Goal: Use online tool/utility: Utilize a website feature to perform a specific function

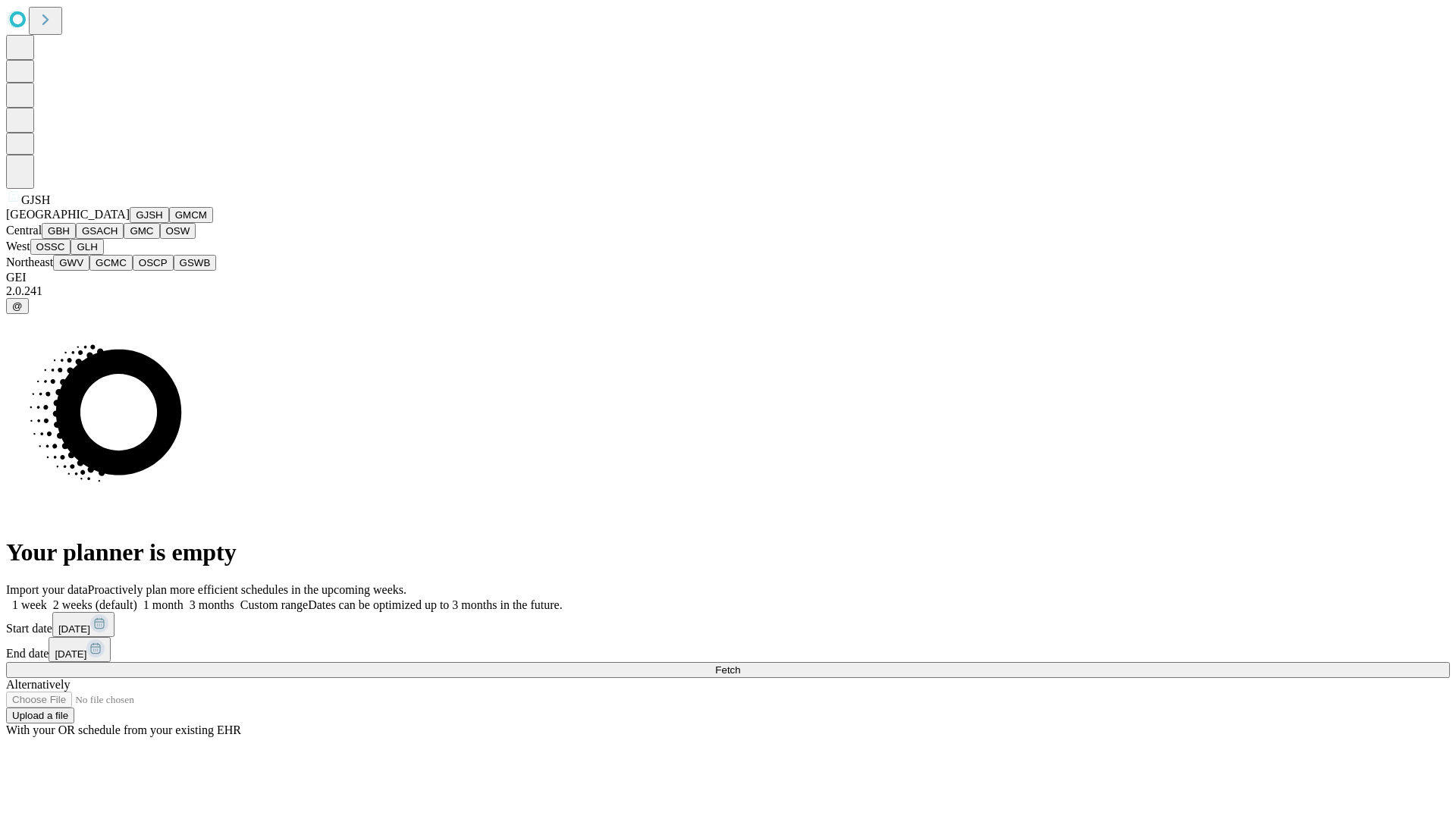
click at [130, 223] on button "GJSH" at bounding box center [150, 214] width 40 height 16
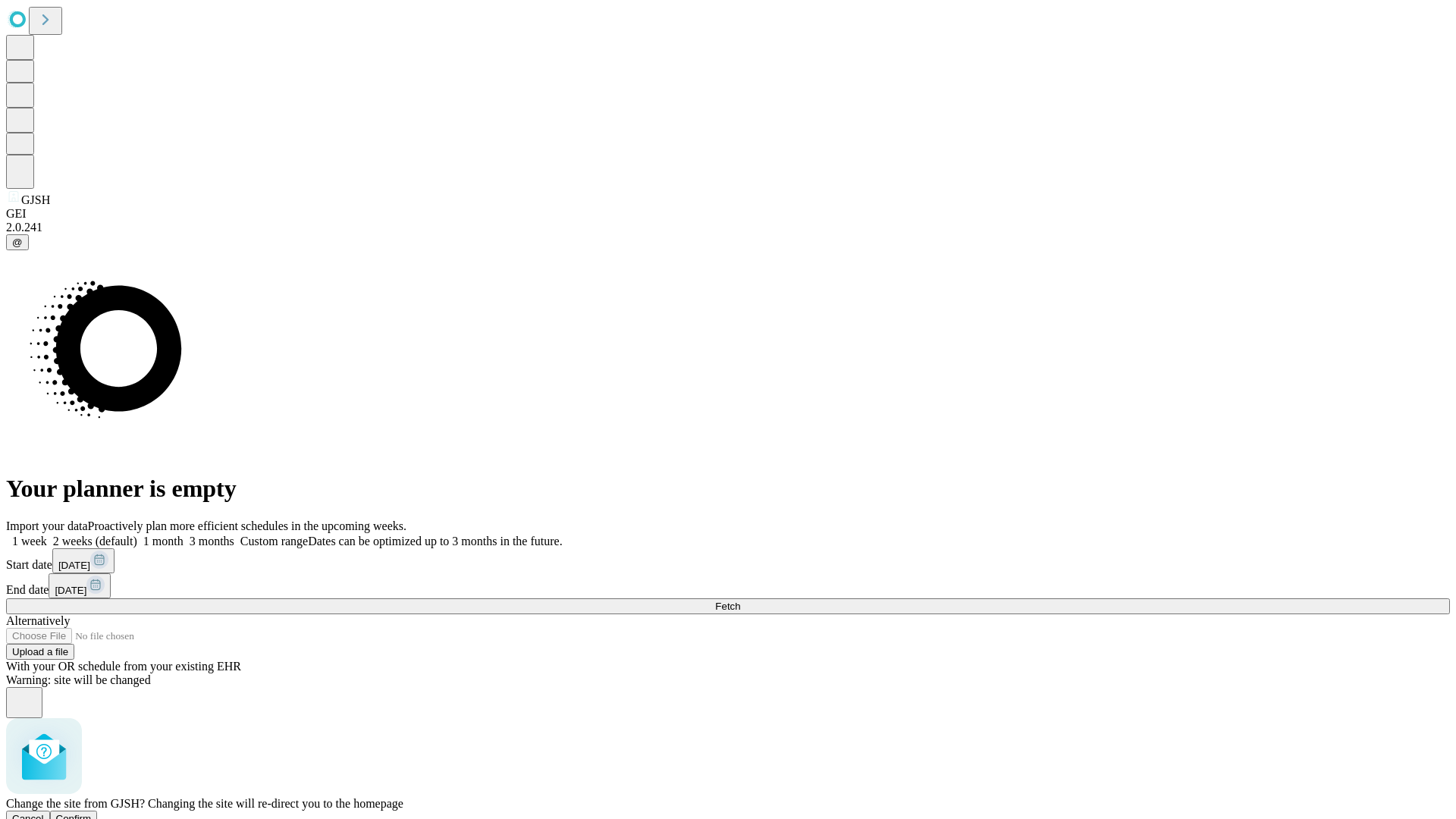
click at [92, 813] on span "Confirm" at bounding box center [74, 819] width 36 height 12
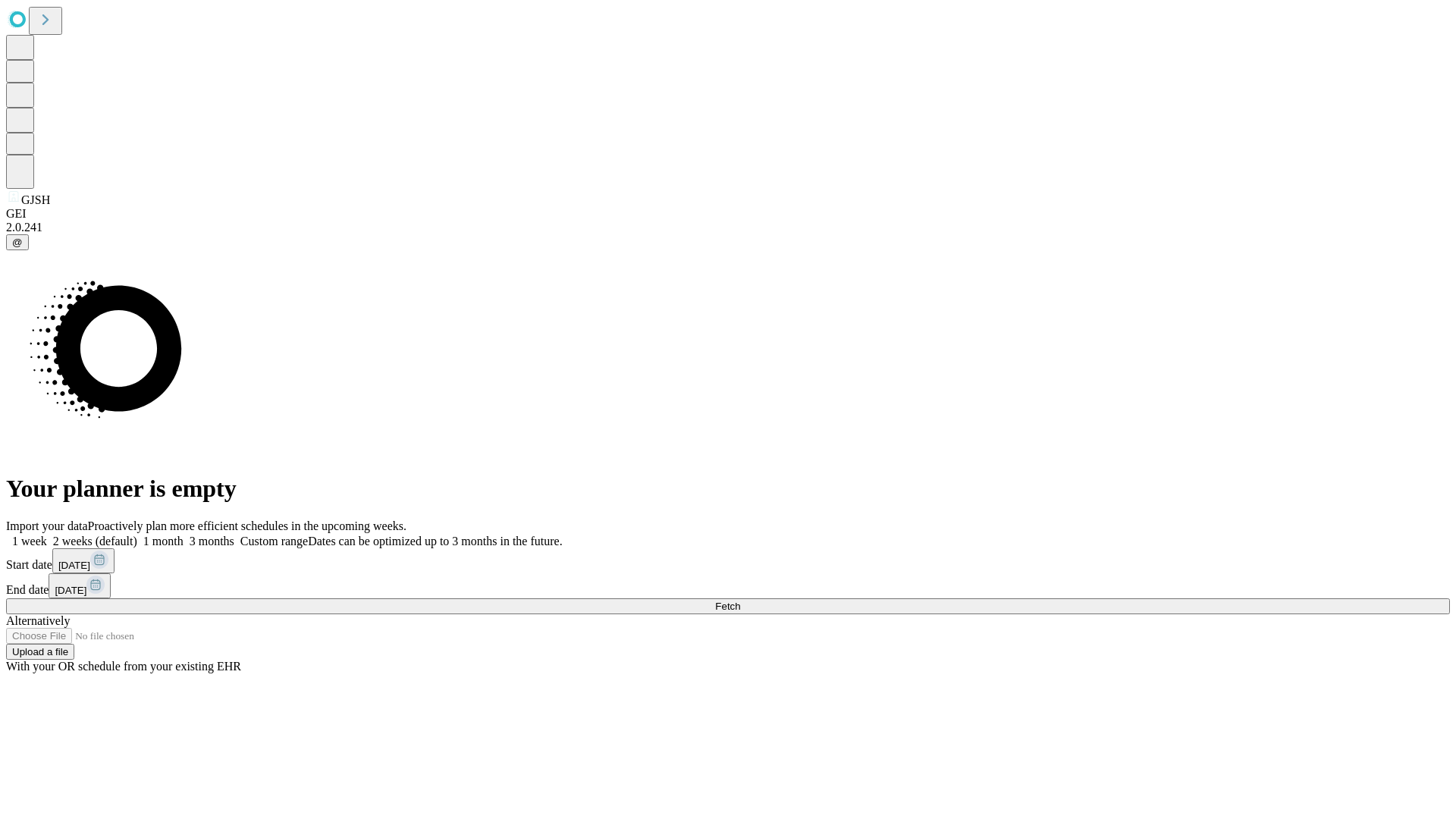
click at [137, 535] on label "2 weeks (default)" at bounding box center [92, 542] width 90 height 13
click at [740, 600] on span "Fetch" at bounding box center [728, 606] width 25 height 12
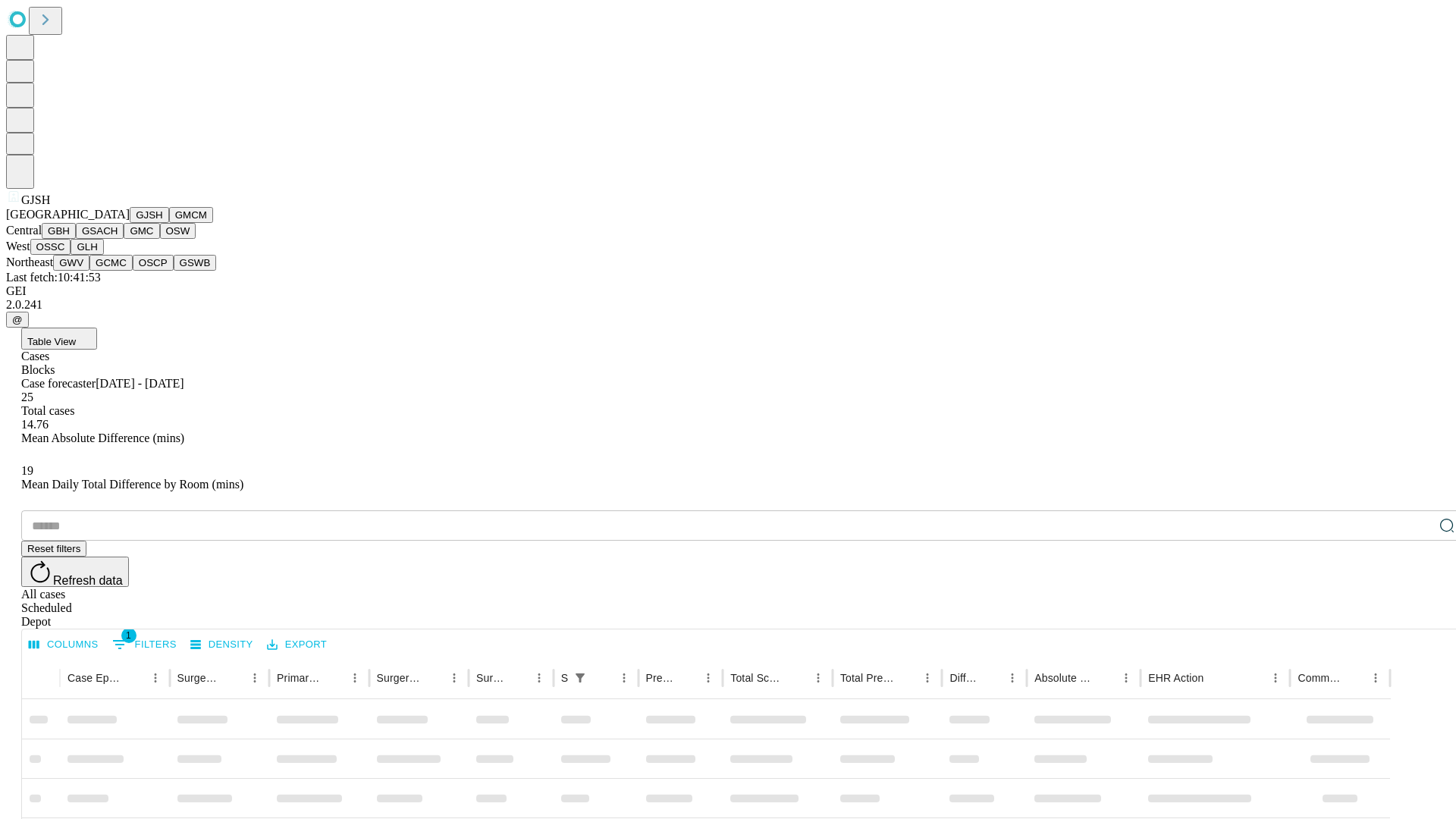
click at [169, 223] on button "GMCM" at bounding box center [190, 214] width 44 height 16
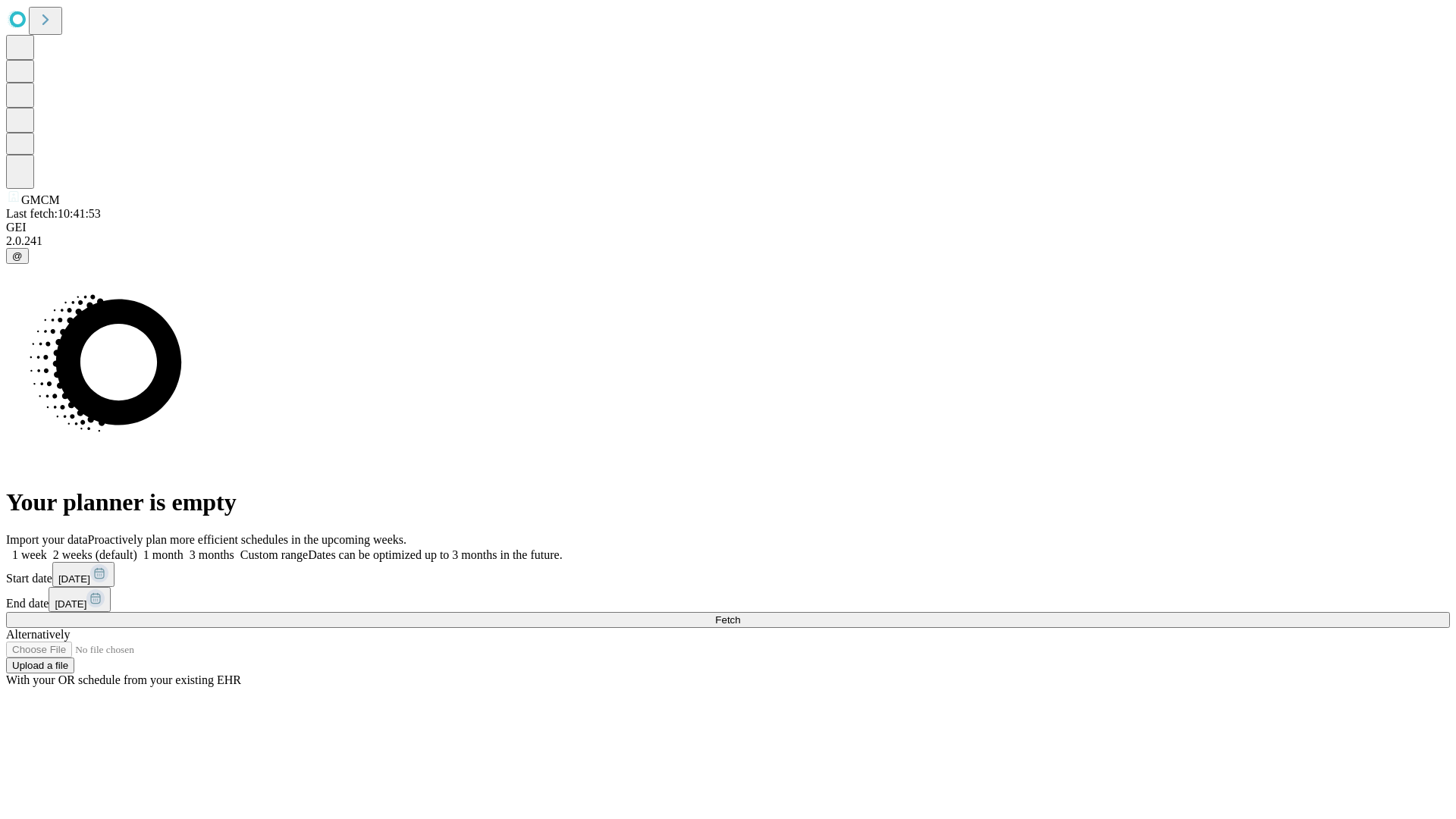
click at [137, 548] on label "2 weeks (default)" at bounding box center [92, 555] width 90 height 13
click at [740, 614] on span "Fetch" at bounding box center [728, 620] width 25 height 12
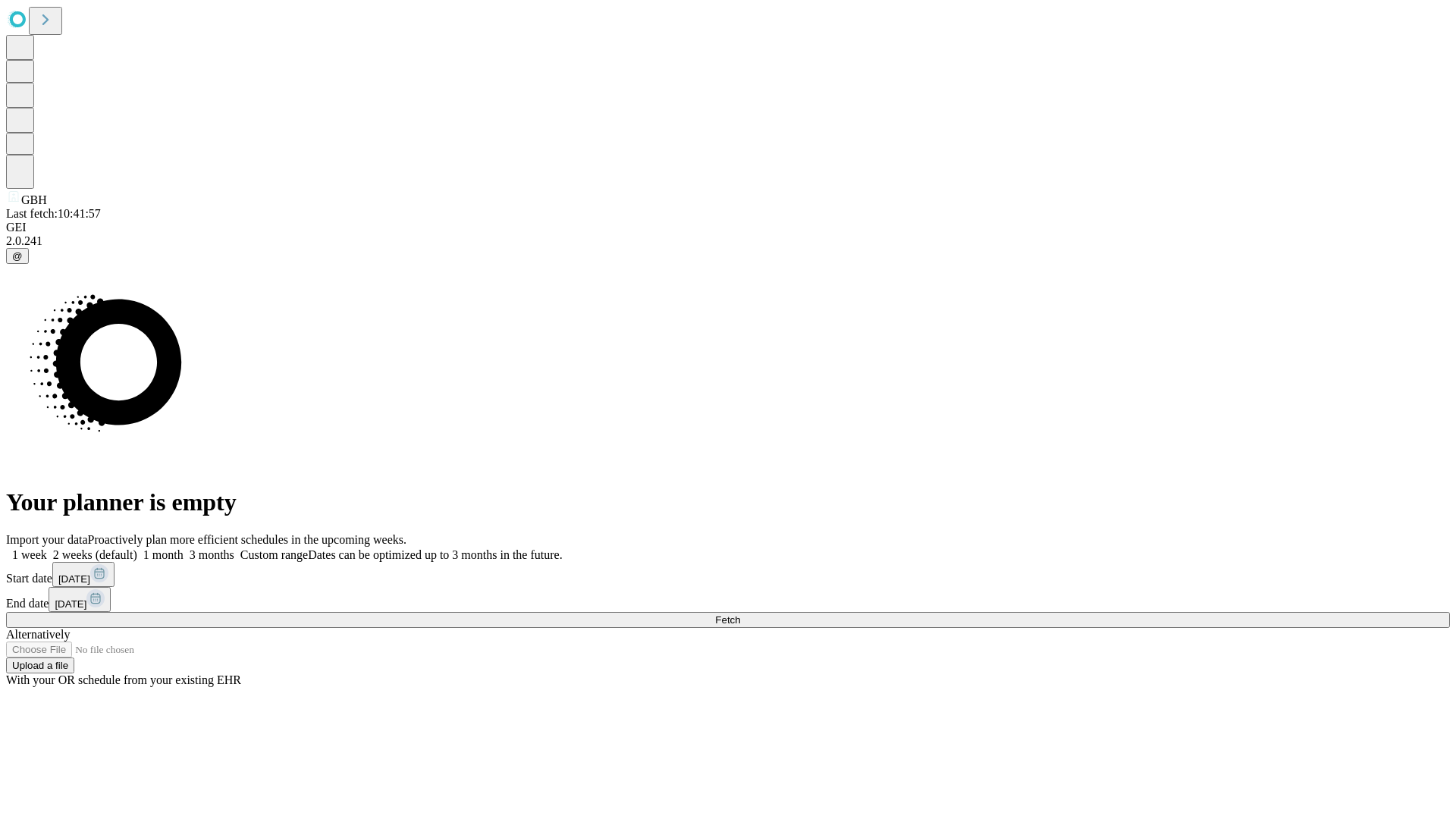
click at [137, 548] on label "2 weeks (default)" at bounding box center [92, 555] width 90 height 13
click at [740, 614] on span "Fetch" at bounding box center [728, 620] width 25 height 12
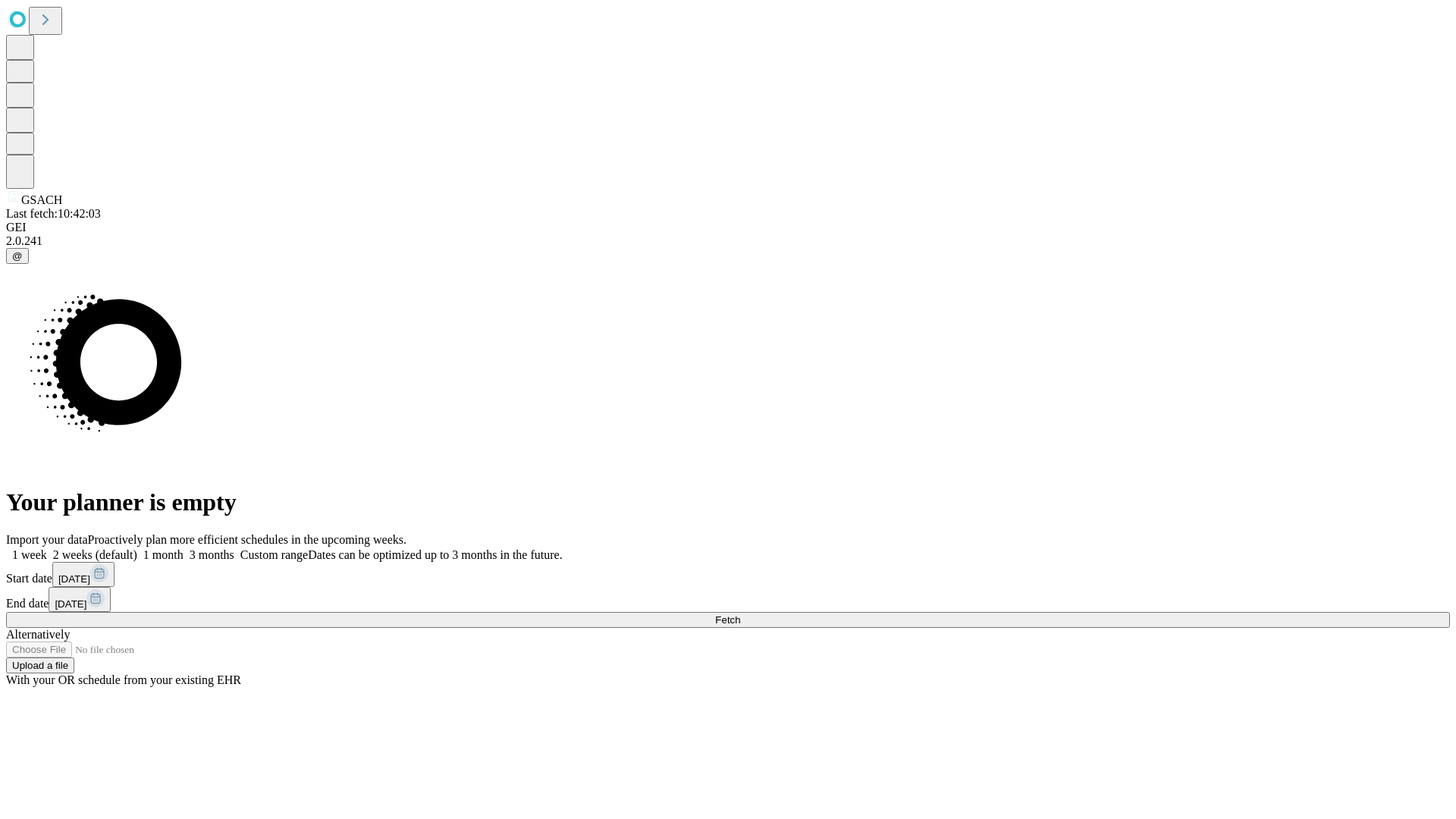
click at [740, 614] on span "Fetch" at bounding box center [728, 620] width 25 height 12
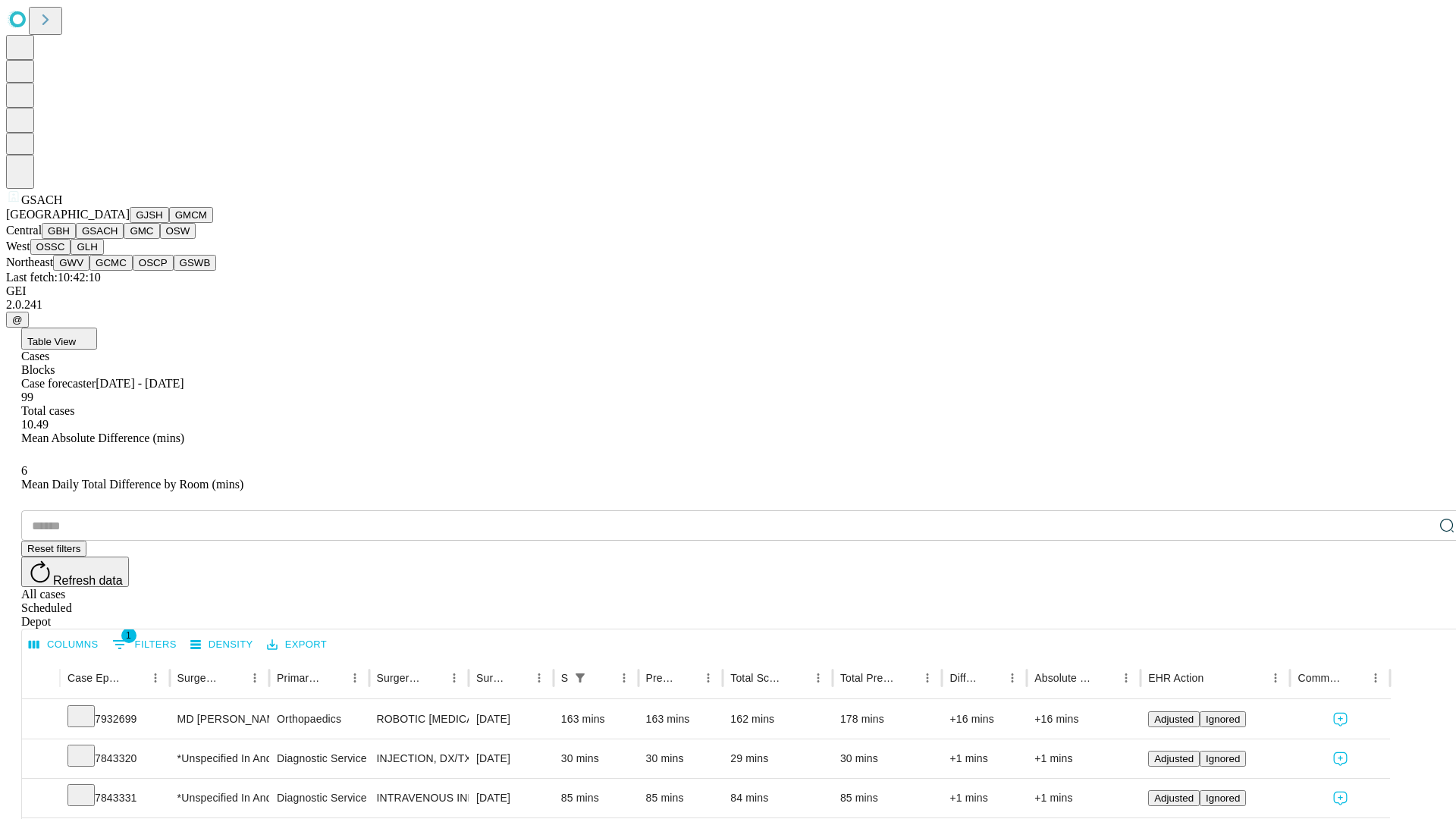
click at [123, 238] on button "GMC" at bounding box center [141, 230] width 36 height 16
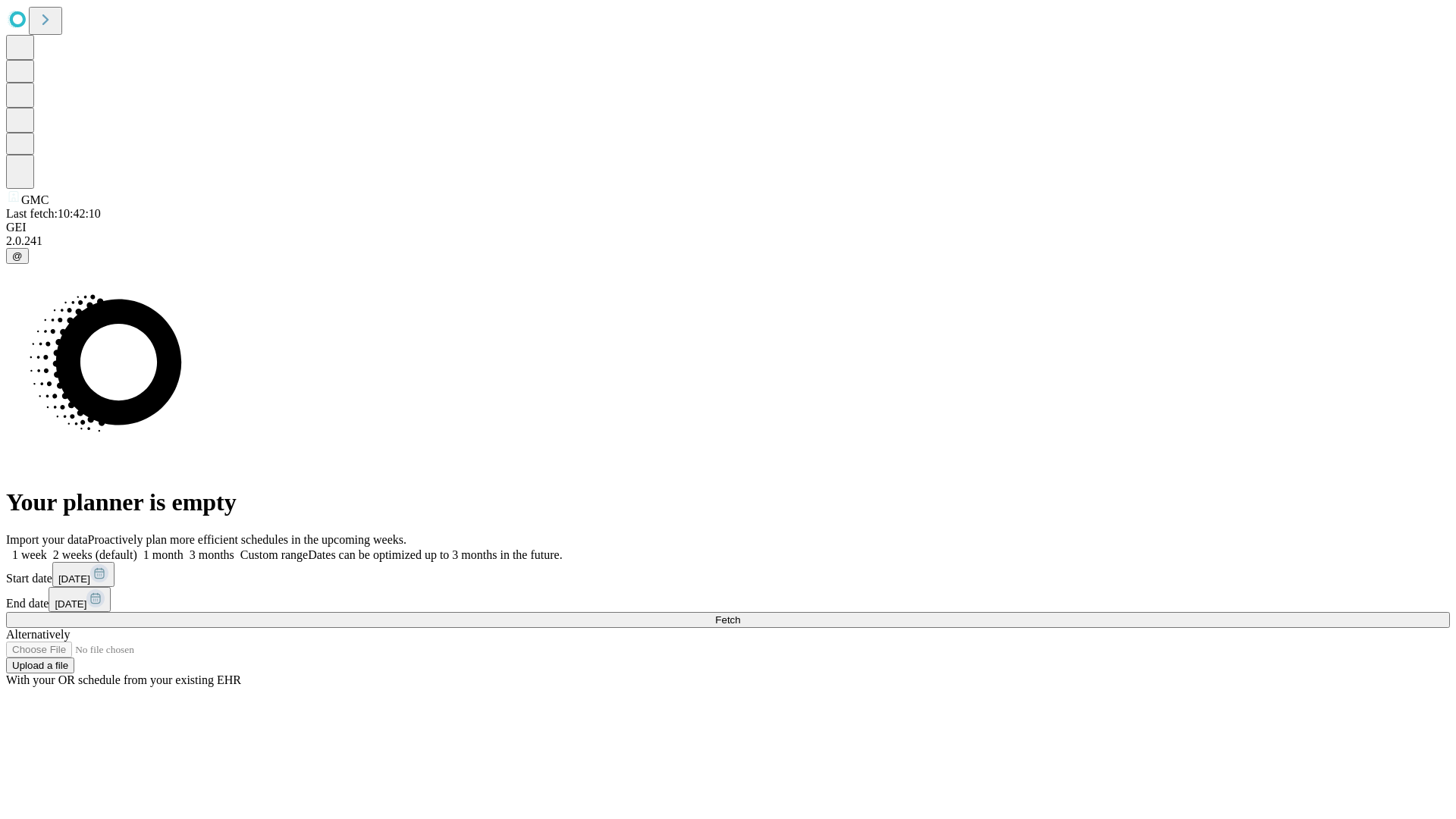
click at [137, 548] on label "2 weeks (default)" at bounding box center [92, 555] width 90 height 13
click at [740, 614] on span "Fetch" at bounding box center [728, 620] width 25 height 12
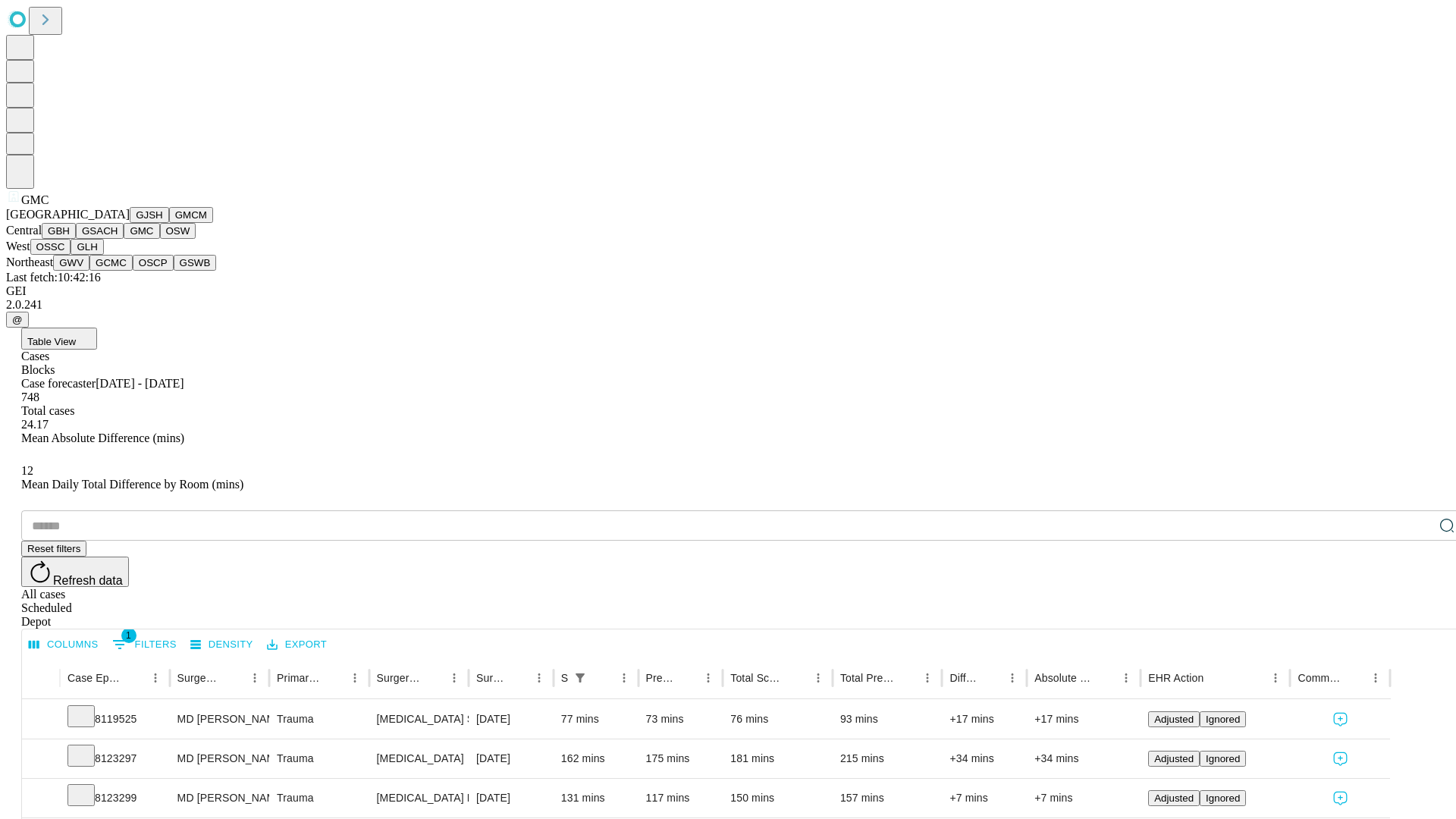
click at [160, 238] on button "OSW" at bounding box center [178, 230] width 36 height 16
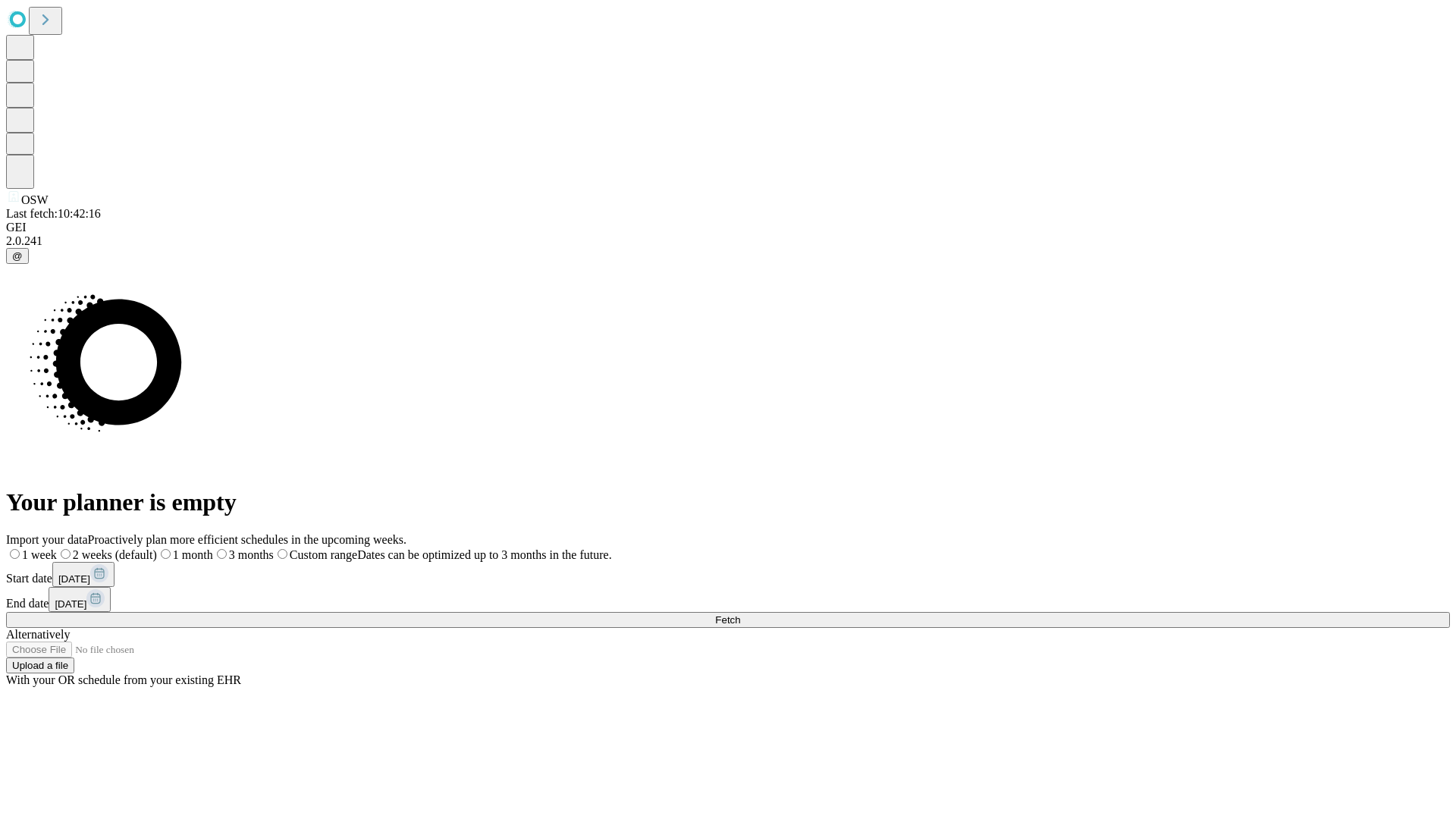
click at [157, 548] on label "2 weeks (default)" at bounding box center [107, 555] width 100 height 13
click at [740, 614] on span "Fetch" at bounding box center [728, 620] width 25 height 12
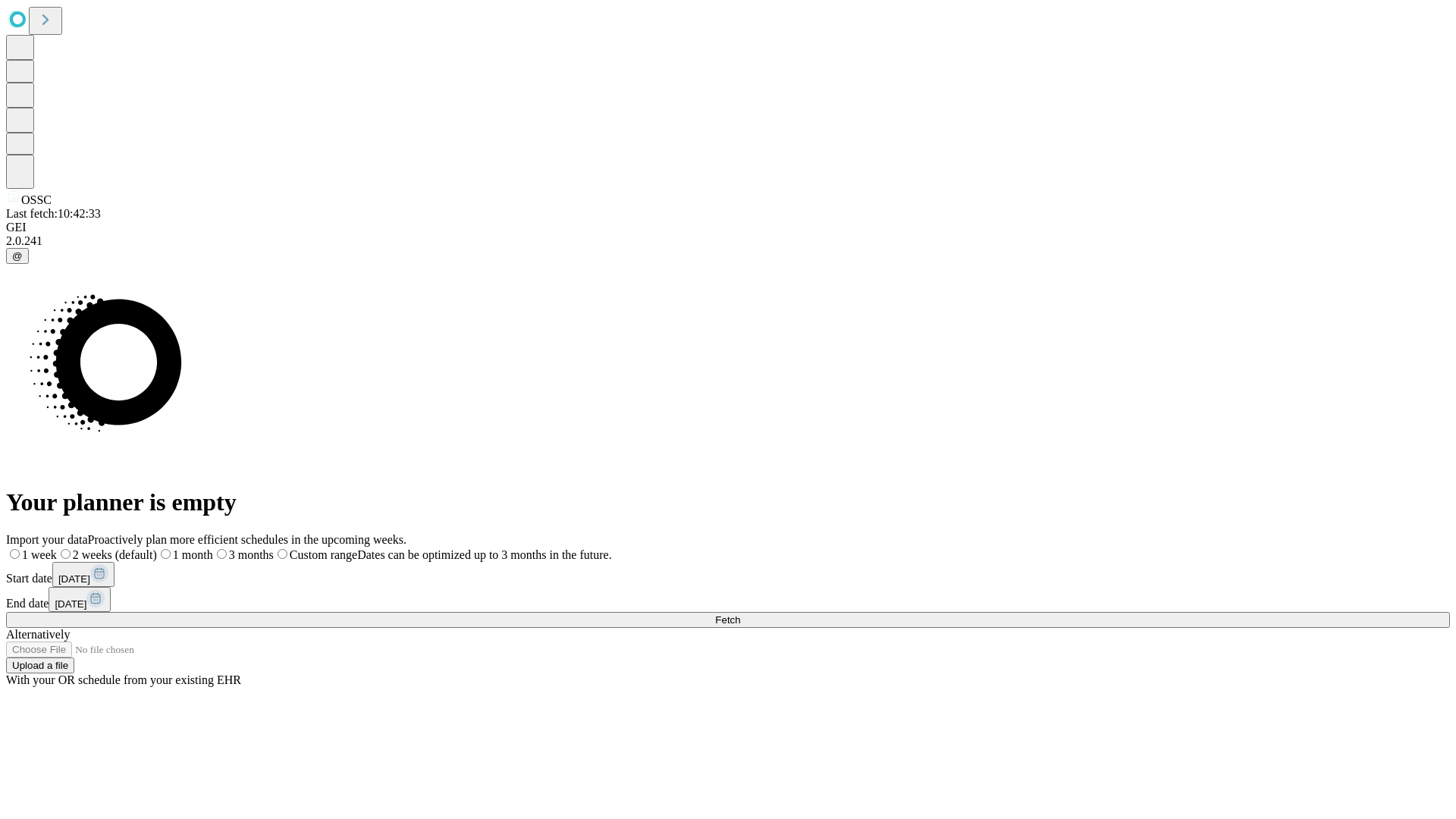
click at [157, 548] on label "2 weeks (default)" at bounding box center [107, 555] width 100 height 13
click at [740, 614] on span "Fetch" at bounding box center [728, 620] width 25 height 12
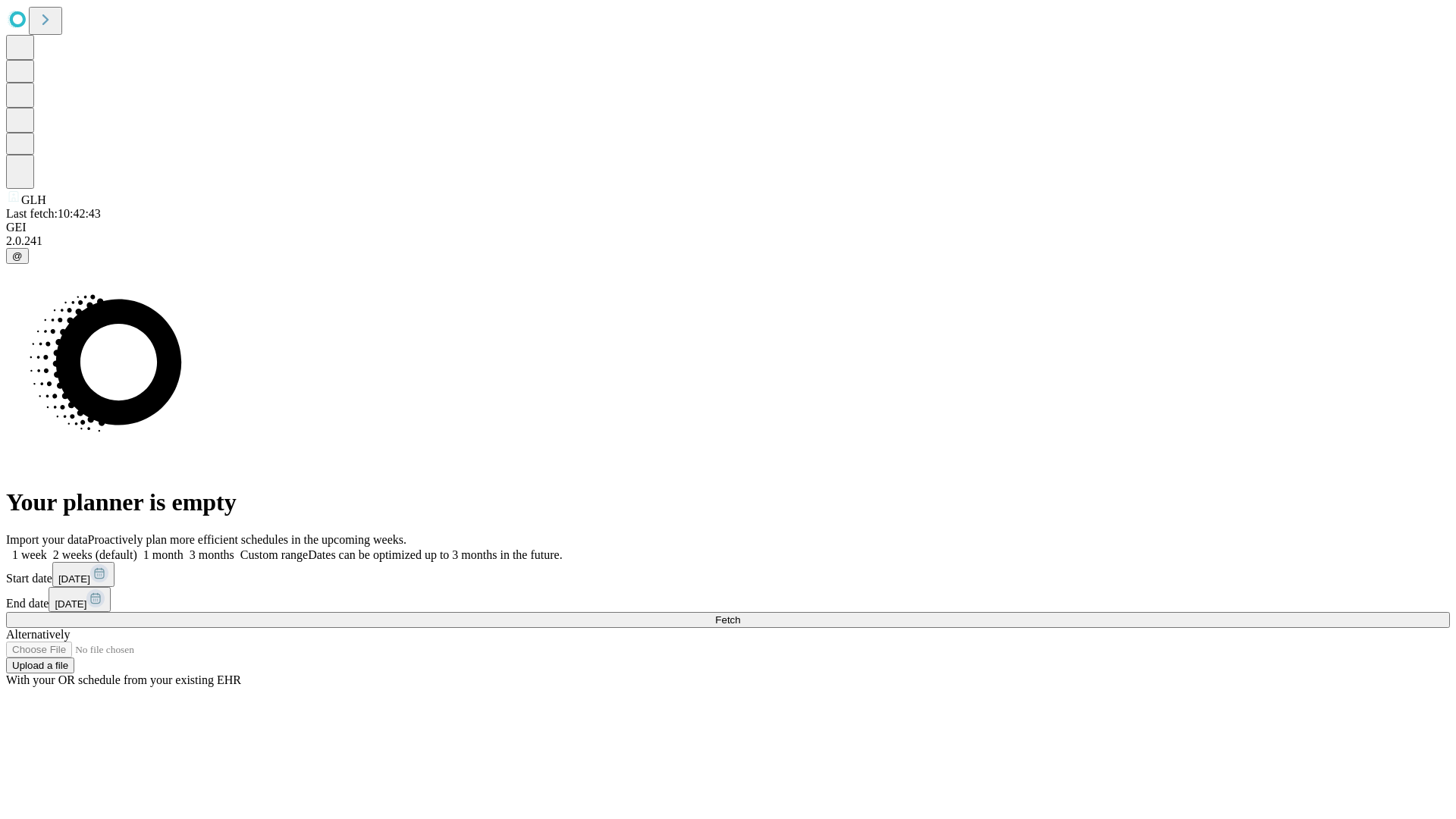
click at [137, 548] on label "2 weeks (default)" at bounding box center [92, 555] width 90 height 13
click at [740, 614] on span "Fetch" at bounding box center [728, 620] width 25 height 12
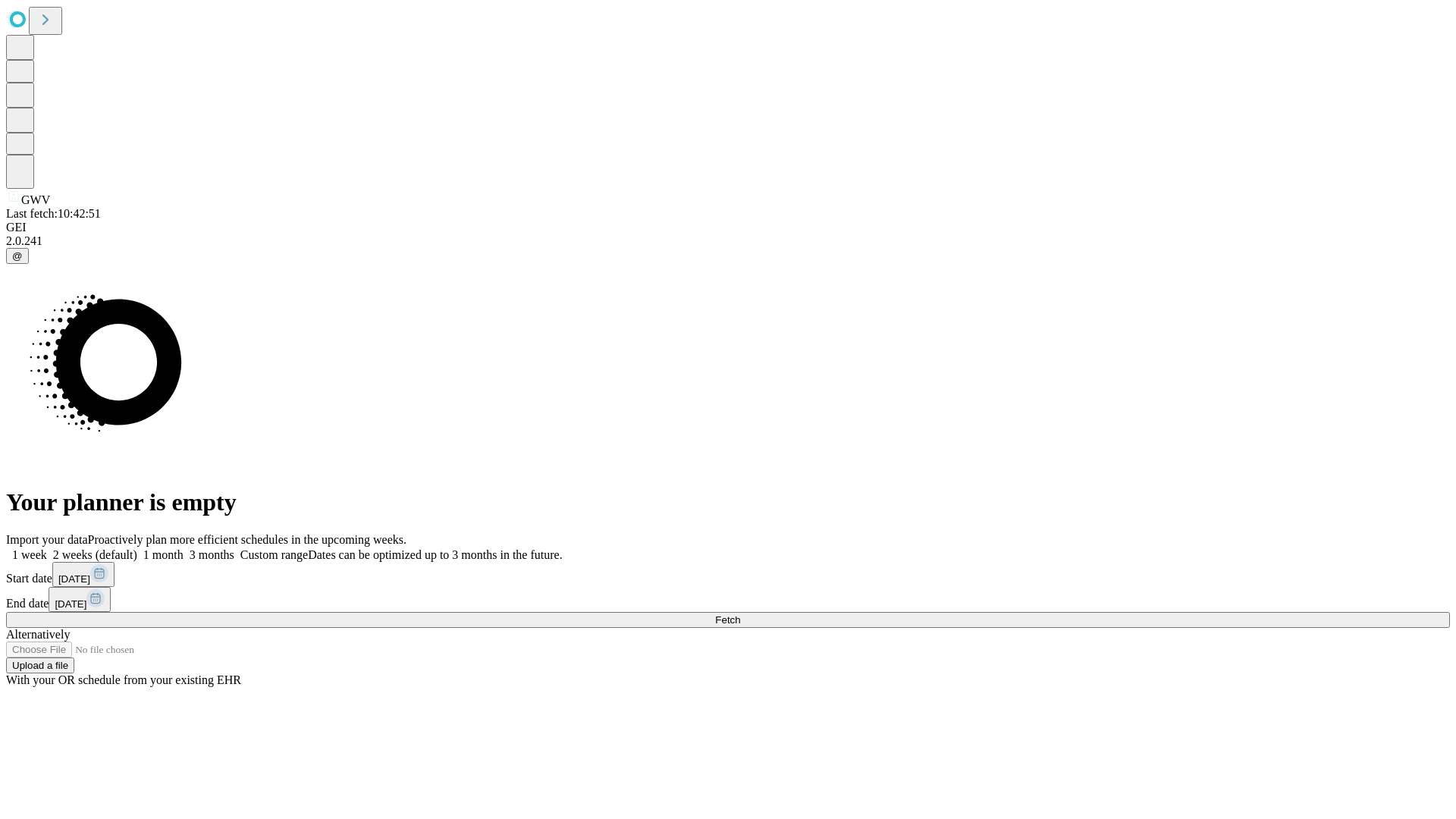
click at [137, 548] on label "2 weeks (default)" at bounding box center [92, 555] width 90 height 13
click at [740, 614] on span "Fetch" at bounding box center [728, 620] width 25 height 12
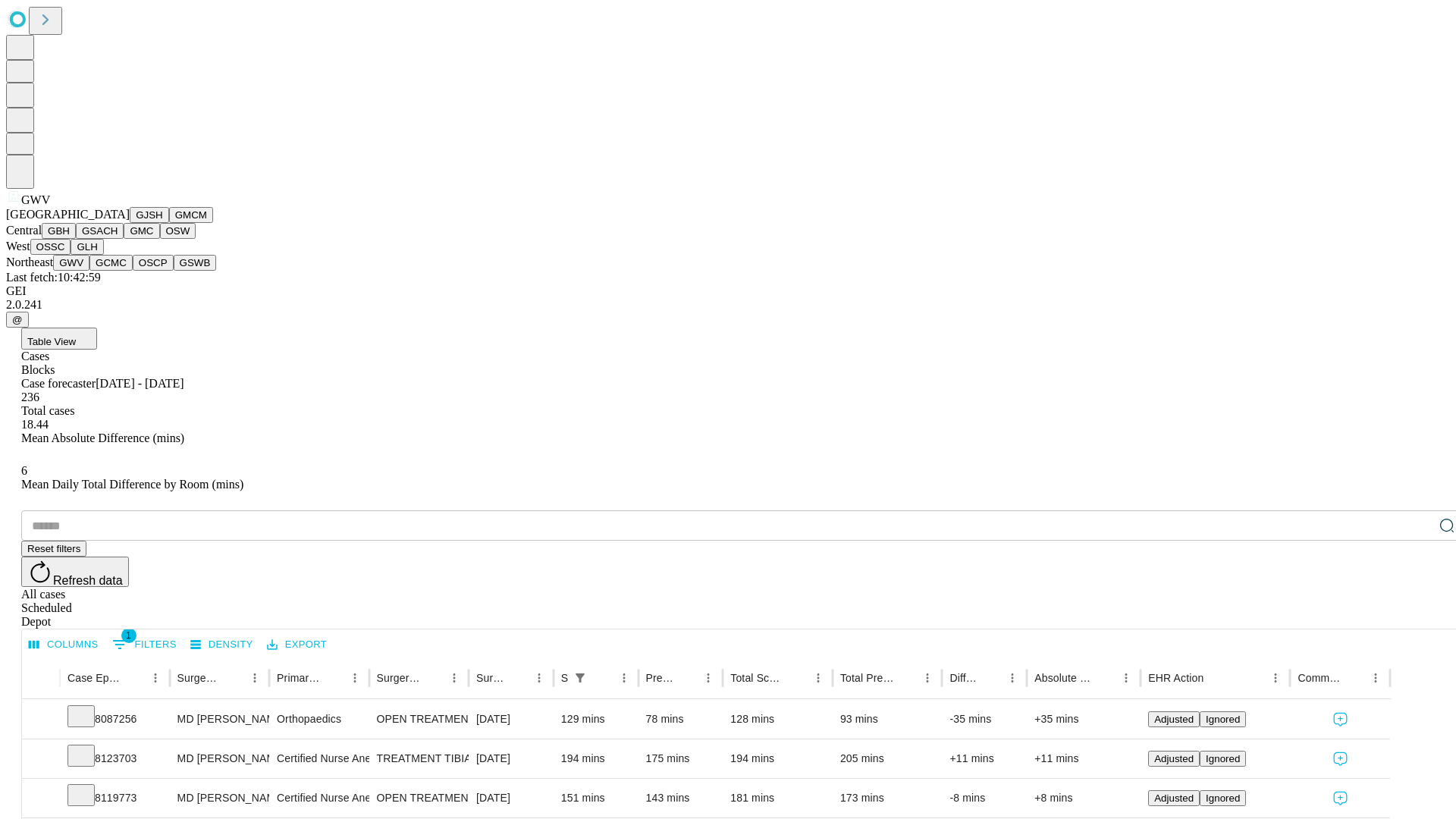
click at [118, 271] on button "GCMC" at bounding box center [111, 263] width 43 height 16
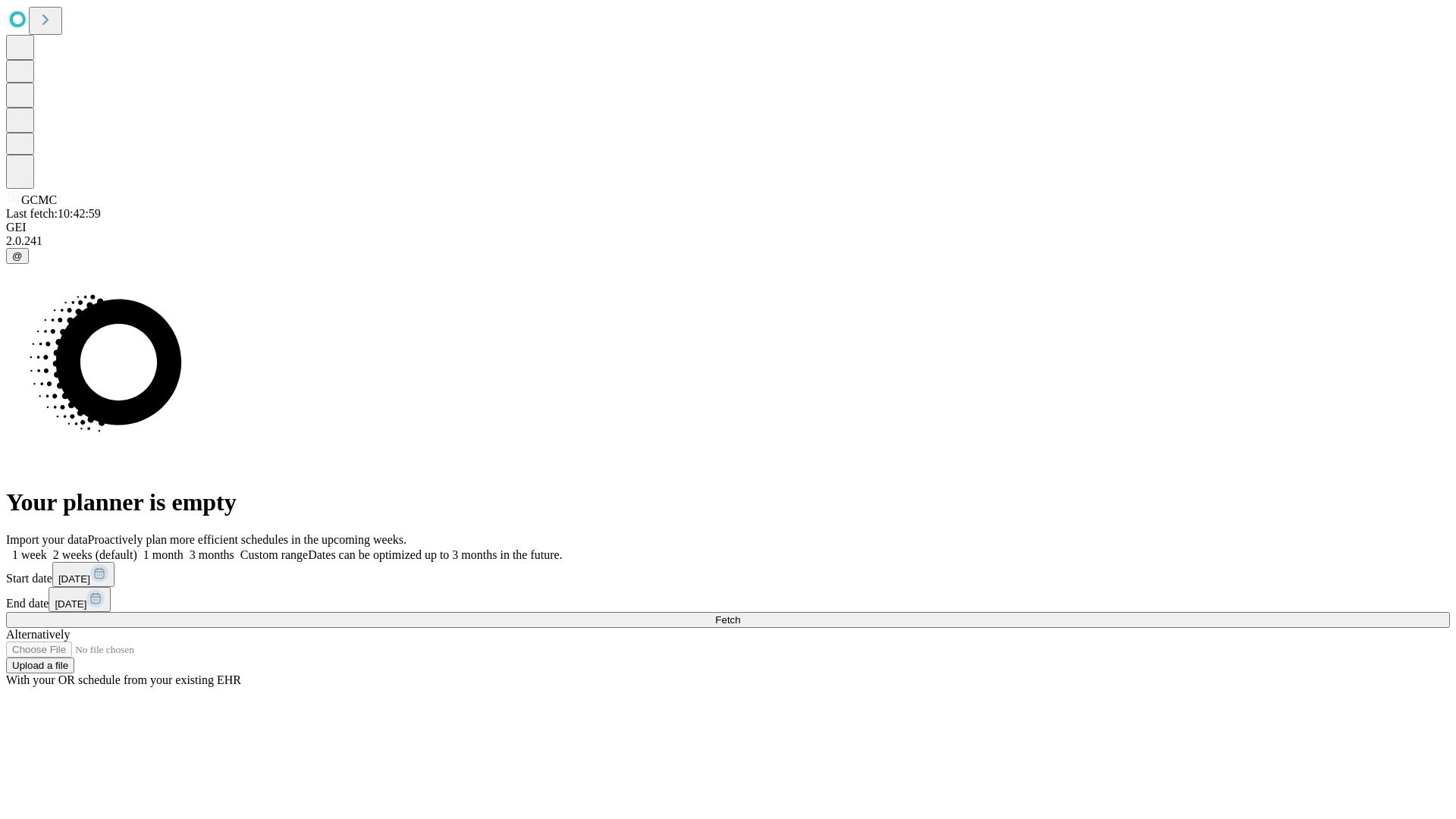
click at [740, 614] on span "Fetch" at bounding box center [728, 620] width 25 height 12
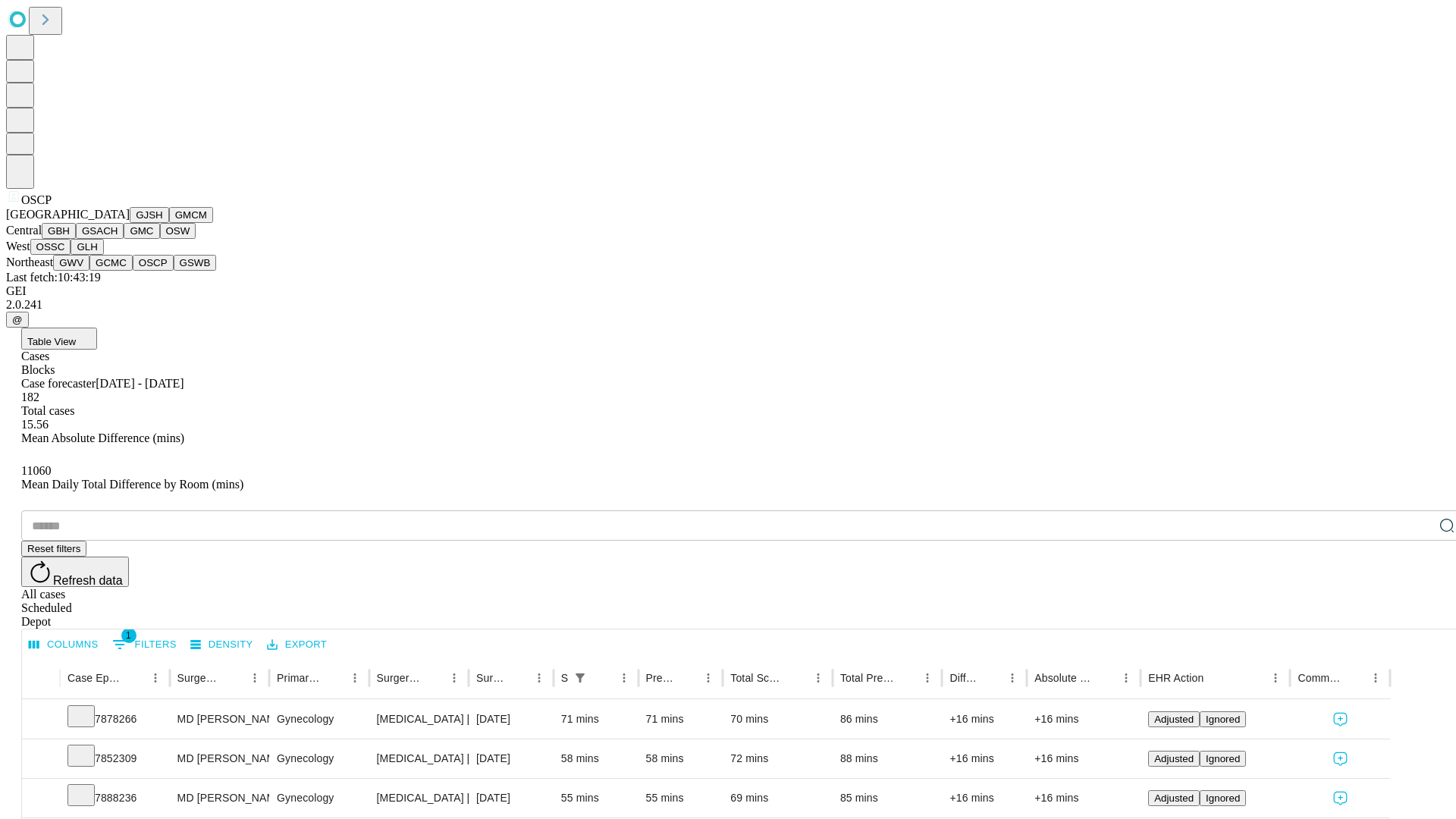
click at [174, 271] on button "GSWB" at bounding box center [195, 263] width 43 height 16
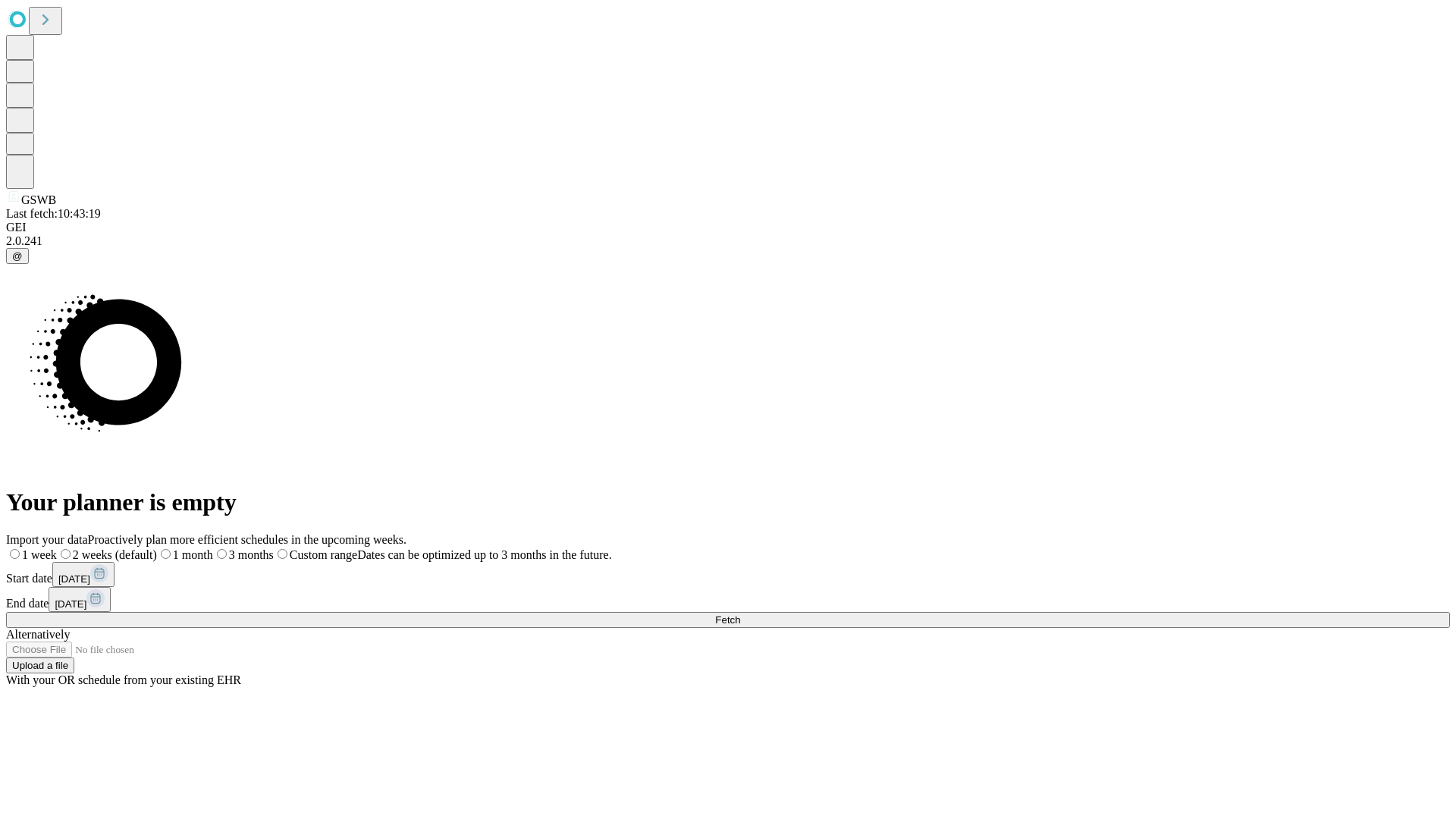
click at [157, 548] on label "2 weeks (default)" at bounding box center [107, 555] width 100 height 13
click at [740, 614] on span "Fetch" at bounding box center [728, 620] width 25 height 12
